Goal: Transaction & Acquisition: Subscribe to service/newsletter

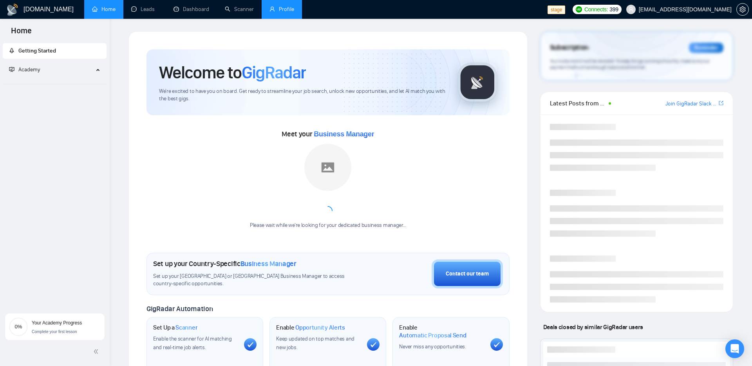
click at [276, 9] on link "Profile" at bounding box center [282, 9] width 25 height 7
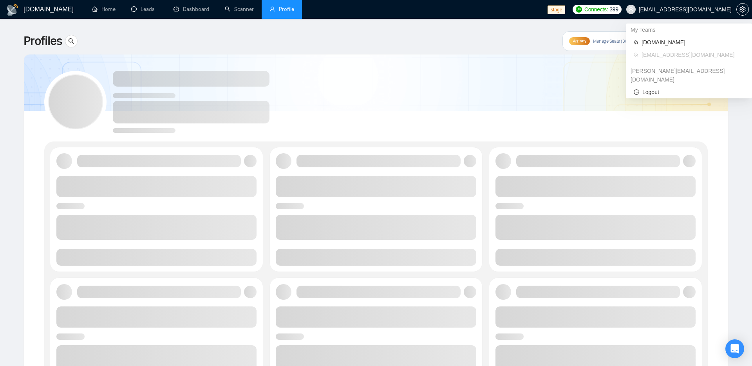
click at [673, 9] on span "[EMAIL_ADDRESS][DOMAIN_NAME]" at bounding box center [685, 9] width 93 height 0
click at [643, 43] on span "[DOMAIN_NAME]" at bounding box center [693, 42] width 103 height 9
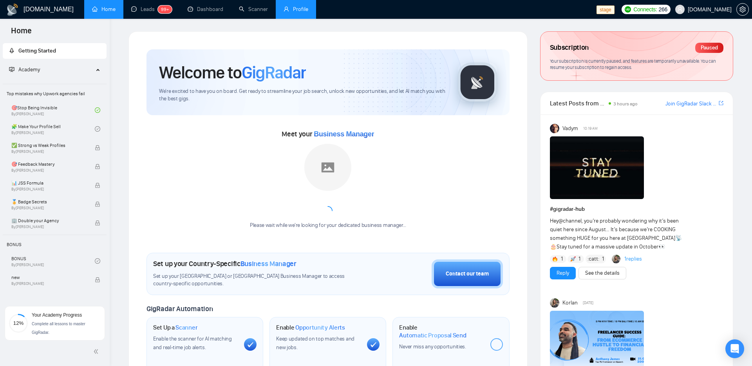
click at [302, 10] on link "Profile" at bounding box center [296, 9] width 25 height 7
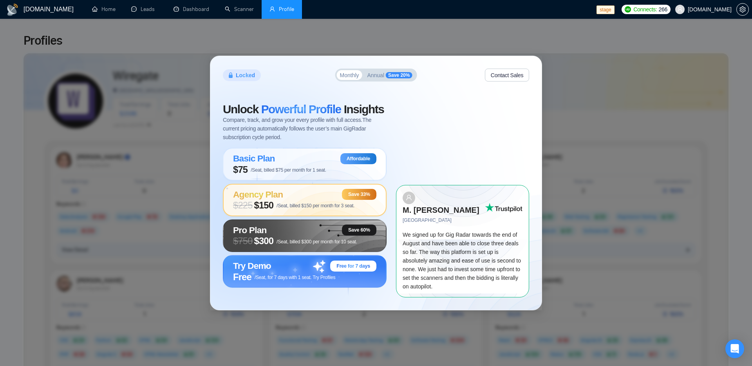
click at [247, 211] on span "$ 225" at bounding box center [243, 205] width 20 height 11
click at [291, 235] on div "Pro Plan Save 60%" at bounding box center [304, 230] width 143 height 11
click at [327, 161] on div "Basic Plan Affordable" at bounding box center [304, 158] width 143 height 11
click at [285, 279] on span "/Seat, for 7 days with 1 seat. Try Profiles" at bounding box center [295, 277] width 81 height 5
